Goal: Transaction & Acquisition: Purchase product/service

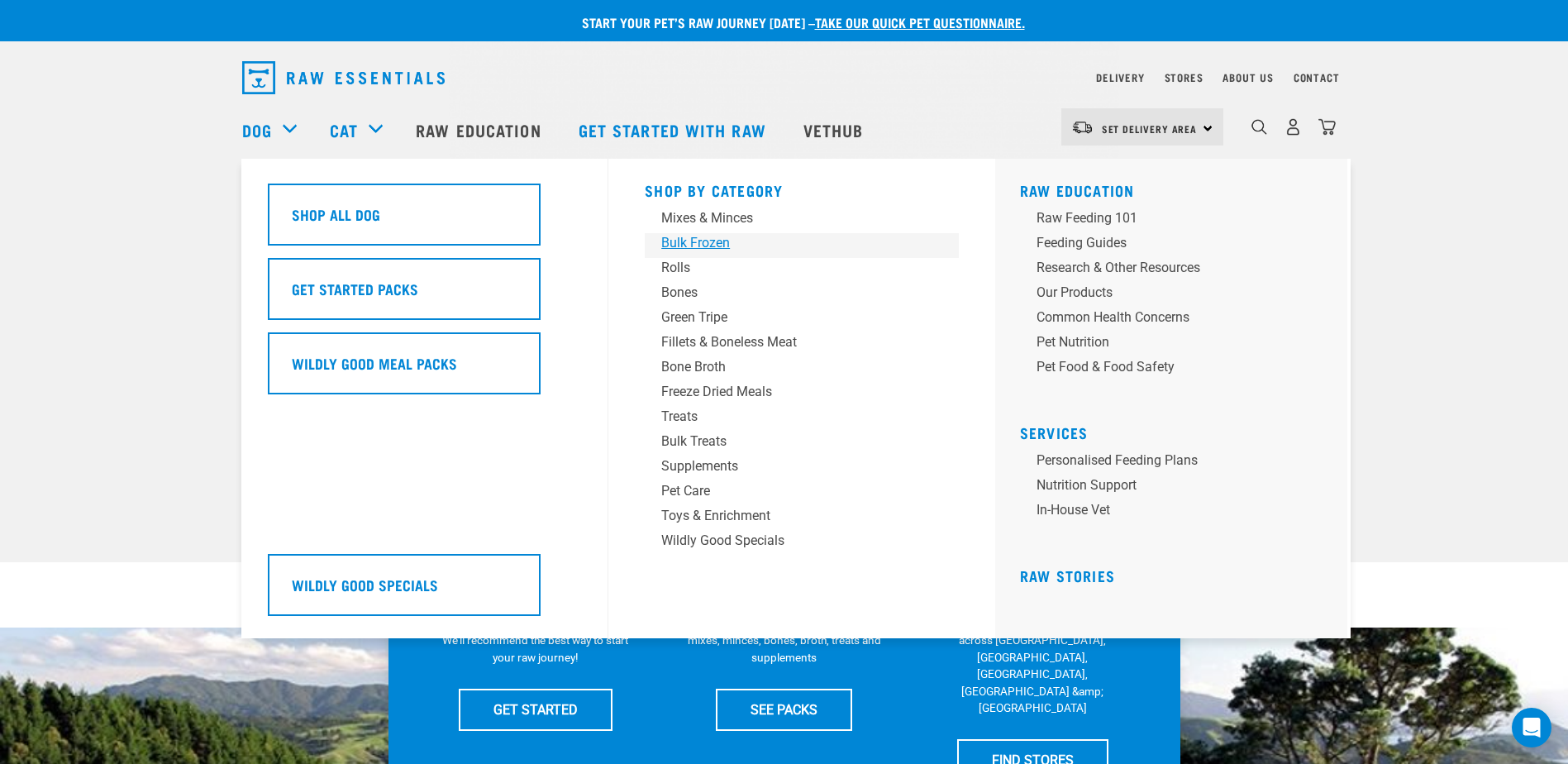
click at [697, 244] on div "Bulk Frozen" at bounding box center [790, 243] width 258 height 20
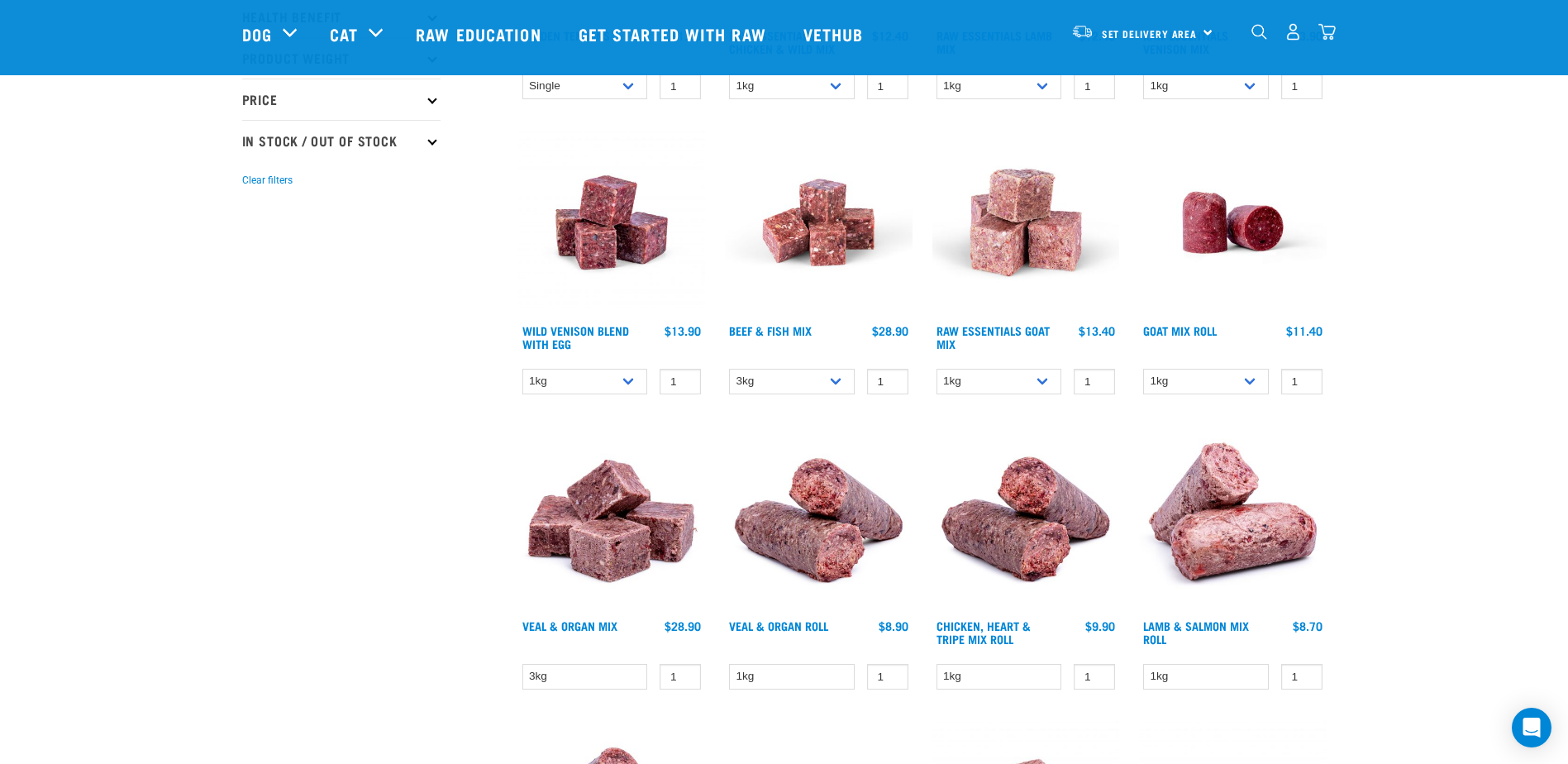
scroll to position [82, 0]
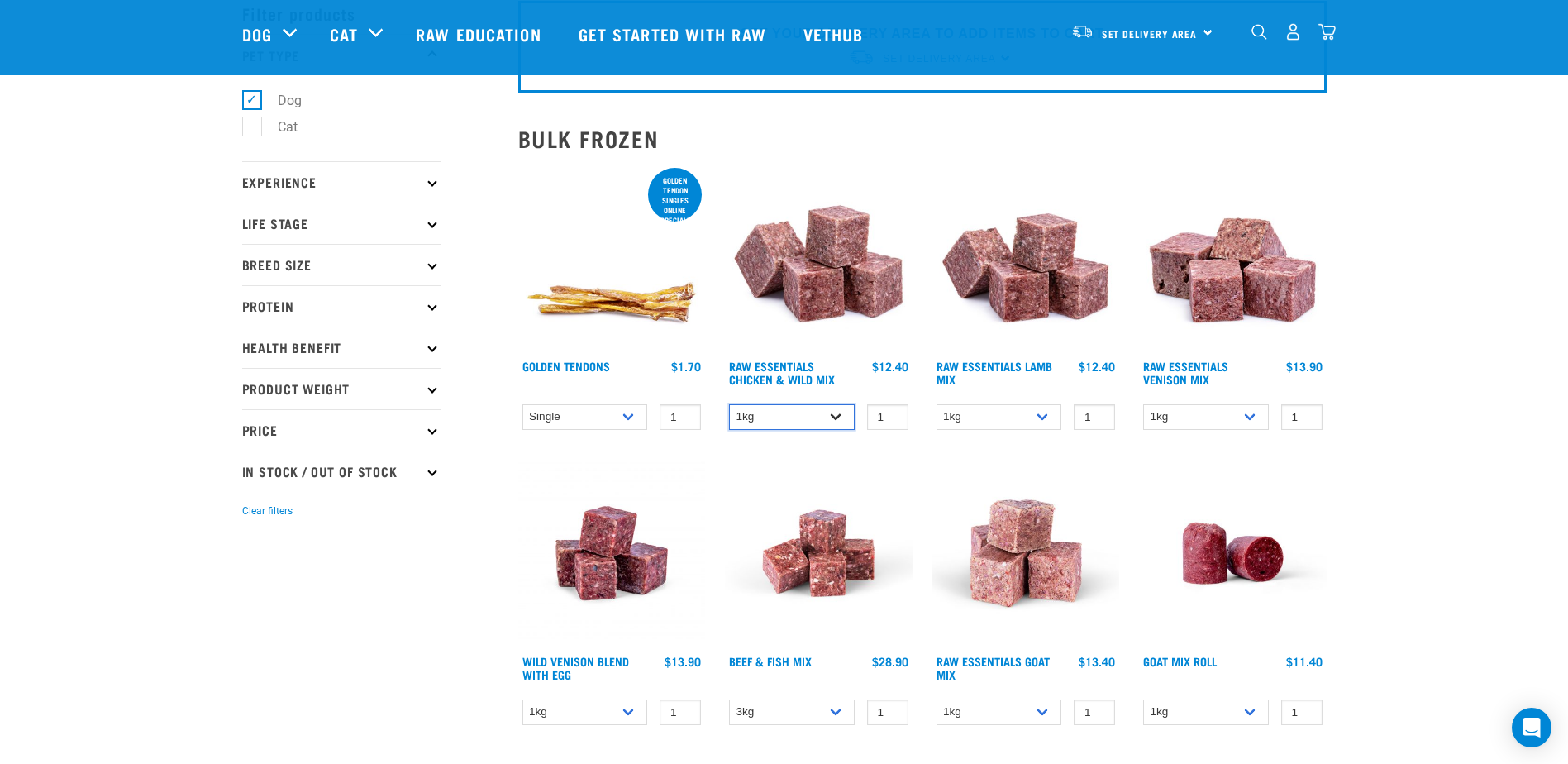
click at [841, 416] on select "1kg 3kg Bulk (10kg)" at bounding box center [792, 417] width 126 height 26
click at [729, 404] on select "1kg 3kg Bulk (10kg)" at bounding box center [792, 417] width 126 height 26
click at [845, 418] on select "1kg 3kg Bulk (10kg)" at bounding box center [792, 417] width 126 height 26
select select "14881"
click at [729, 404] on select "1kg 3kg Bulk (10kg)" at bounding box center [792, 417] width 126 height 26
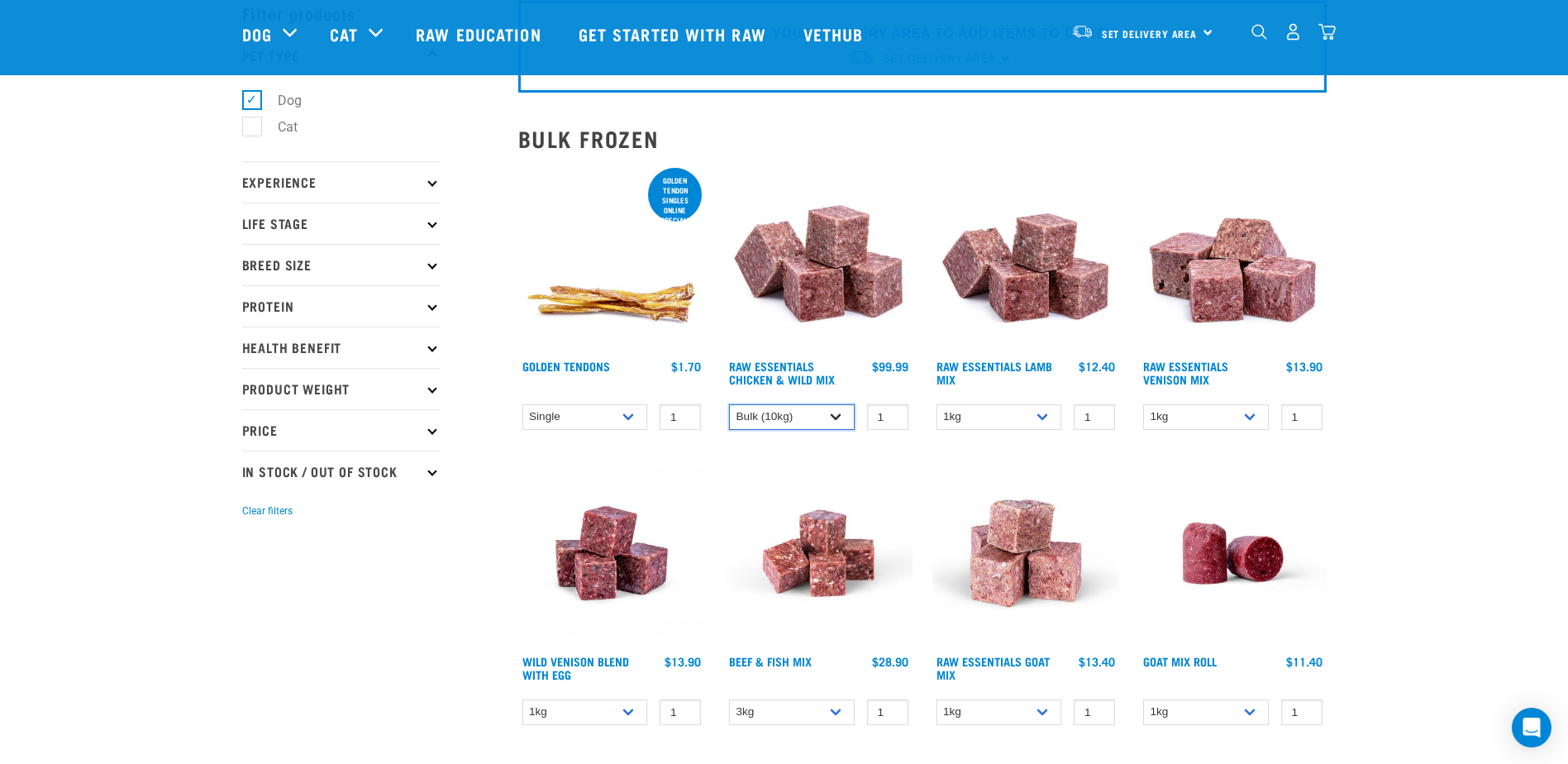
click at [836, 415] on select "1kg 3kg Bulk (10kg)" at bounding box center [792, 417] width 126 height 26
click at [729, 404] on select "1kg 3kg Bulk (10kg)" at bounding box center [792, 417] width 126 height 26
click at [842, 418] on select "1kg 3kg Bulk (10kg)" at bounding box center [792, 417] width 126 height 26
click at [729, 404] on select "1kg 3kg Bulk (10kg)" at bounding box center [792, 417] width 126 height 26
click at [832, 416] on select "1kg 3kg Bulk (10kg)" at bounding box center [792, 417] width 126 height 26
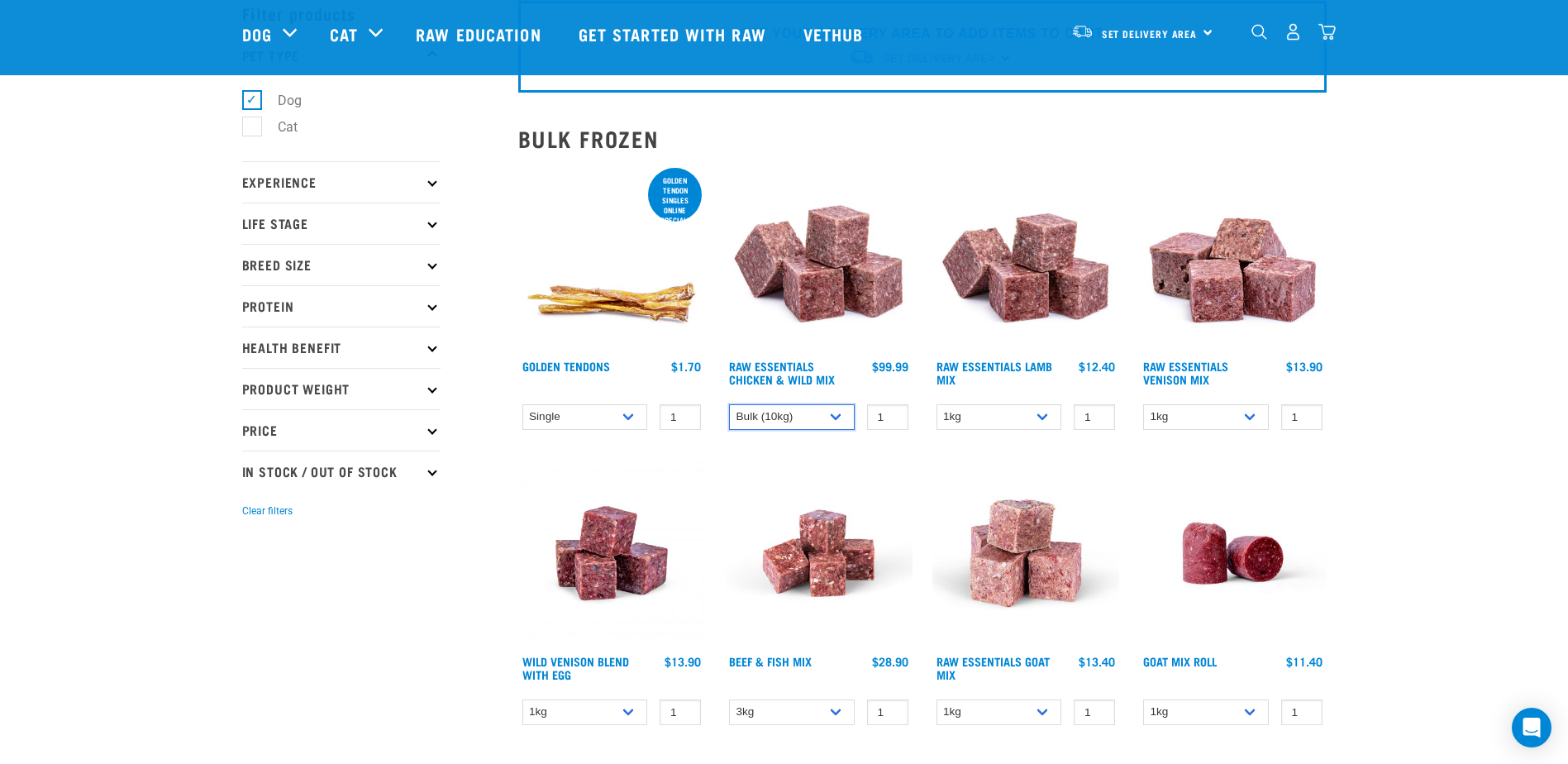
click at [729, 404] on select "1kg 3kg Bulk (10kg)" at bounding box center [792, 417] width 126 height 26
click at [839, 412] on select "1kg 3kg Bulk (10kg)" at bounding box center [792, 417] width 126 height 26
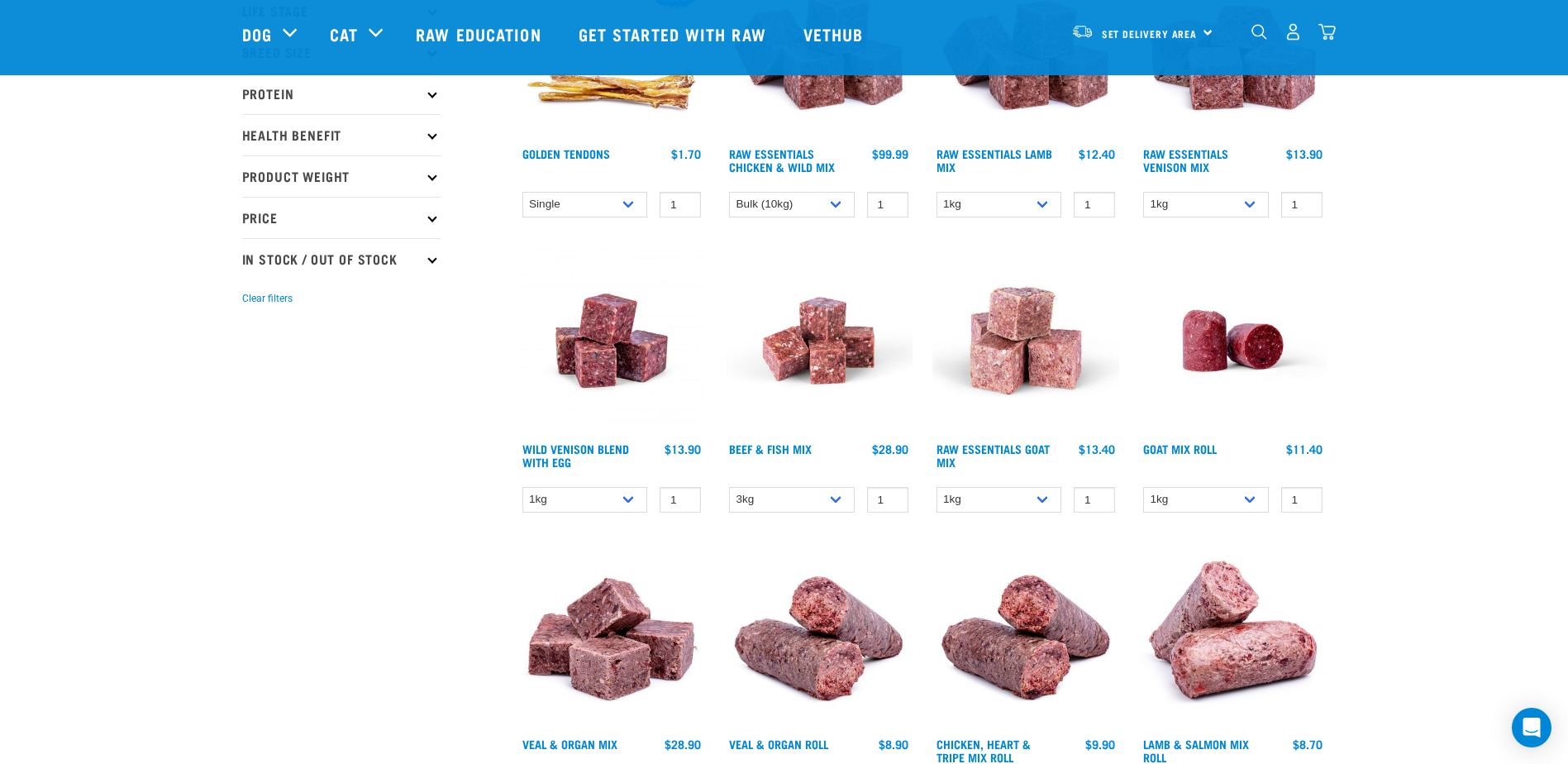
scroll to position [0, 0]
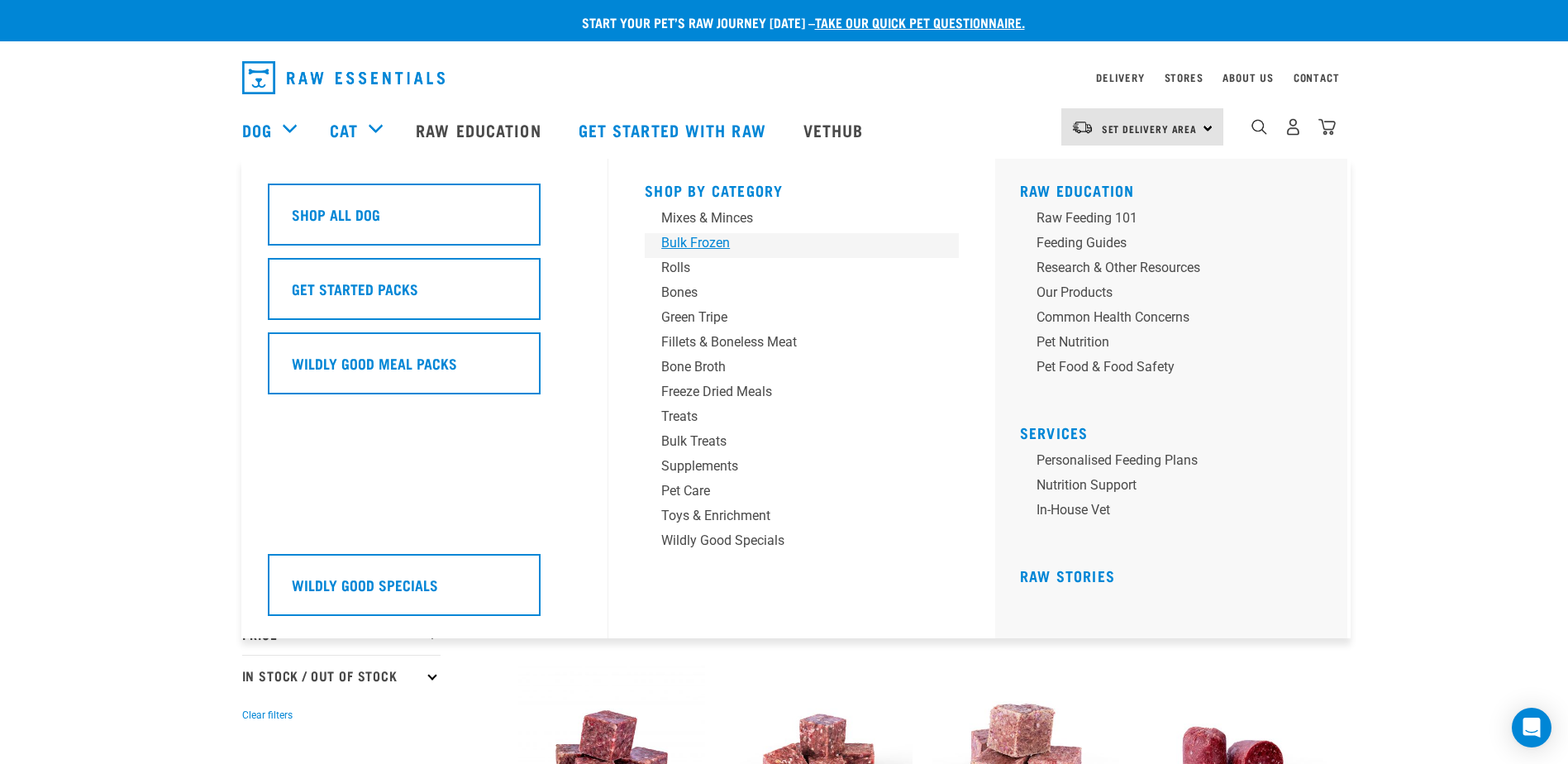
click at [709, 240] on div "Bulk Frozen" at bounding box center [790, 243] width 258 height 20
